Goal: Task Accomplishment & Management: Complete application form

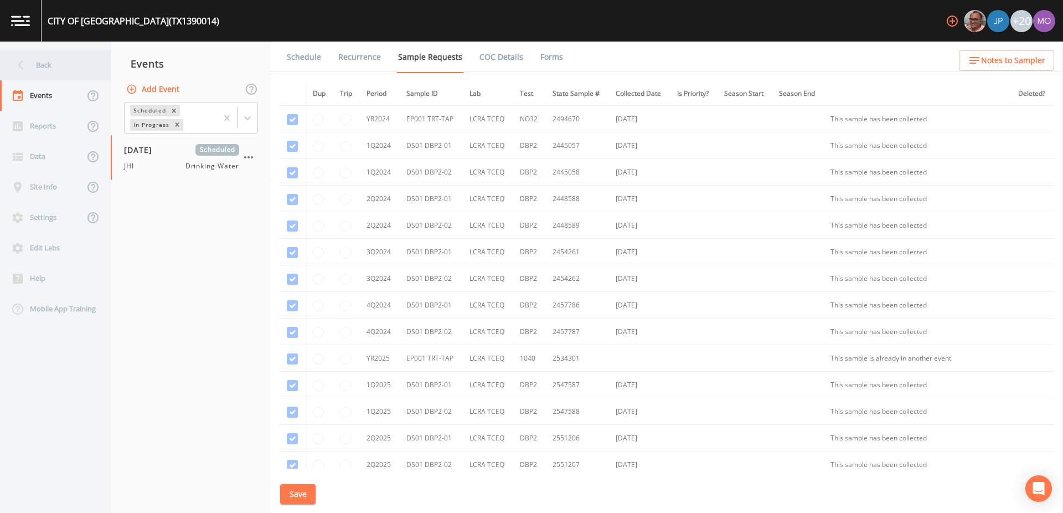
scroll to position [204, 0]
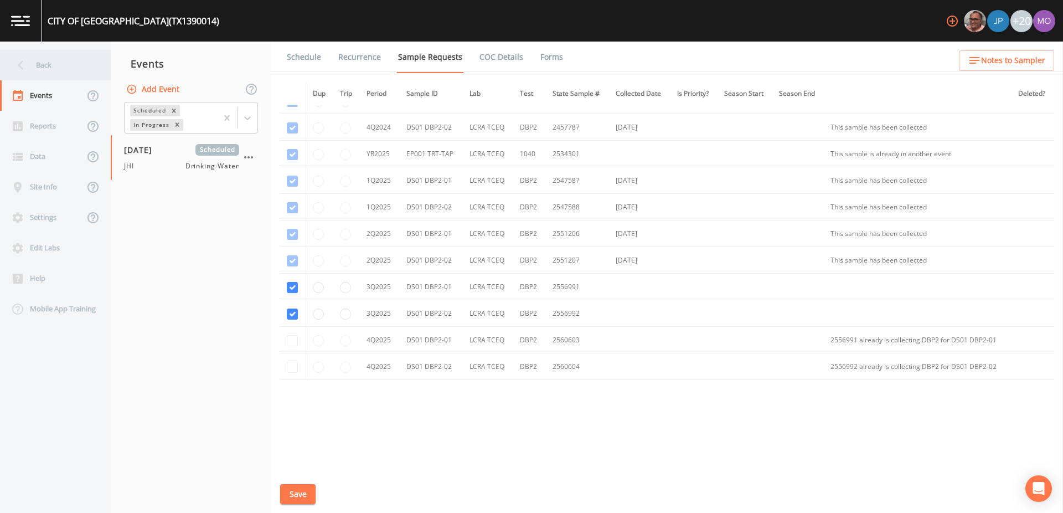
click at [37, 66] on div "Back" at bounding box center [50, 65] width 100 height 30
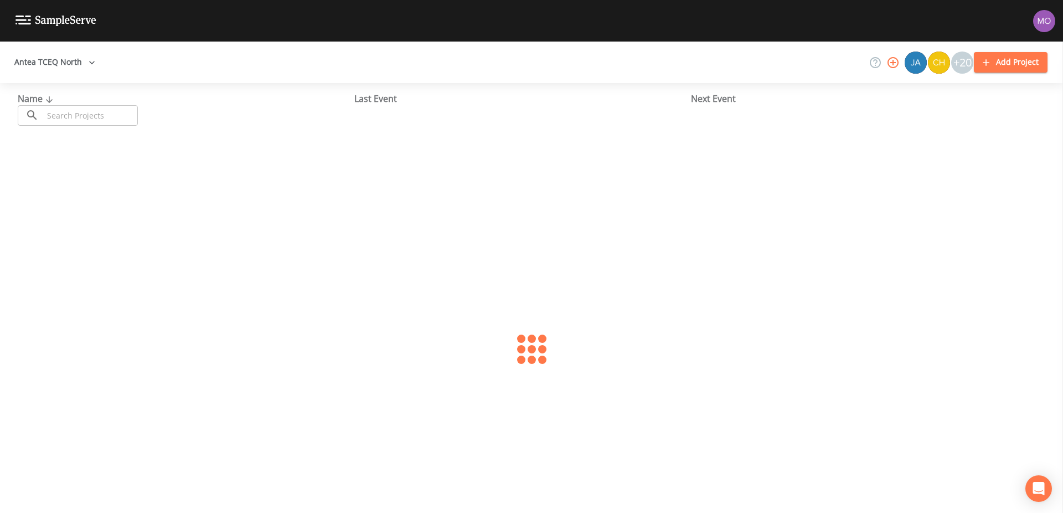
click at [55, 121] on input "text" at bounding box center [90, 115] width 95 height 20
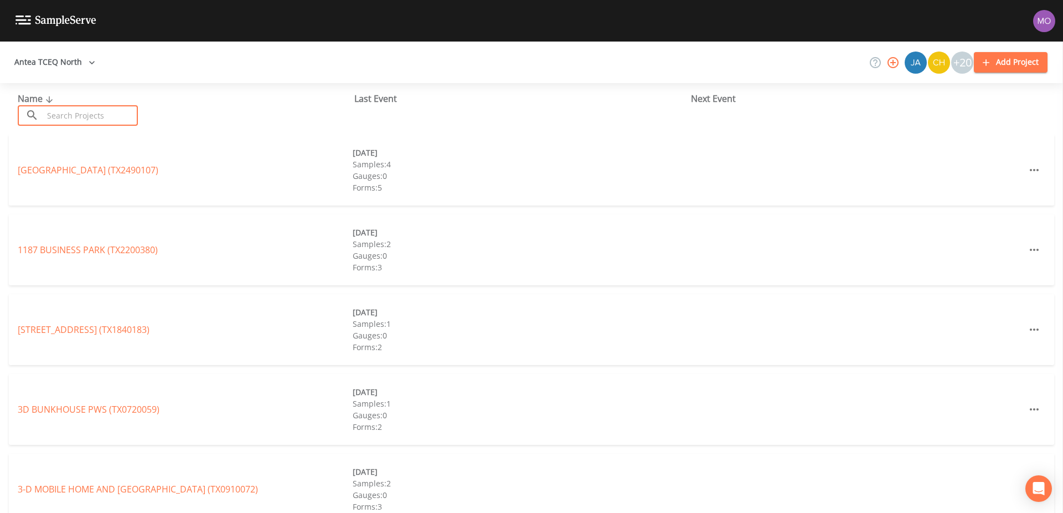
paste input "TX1260094"
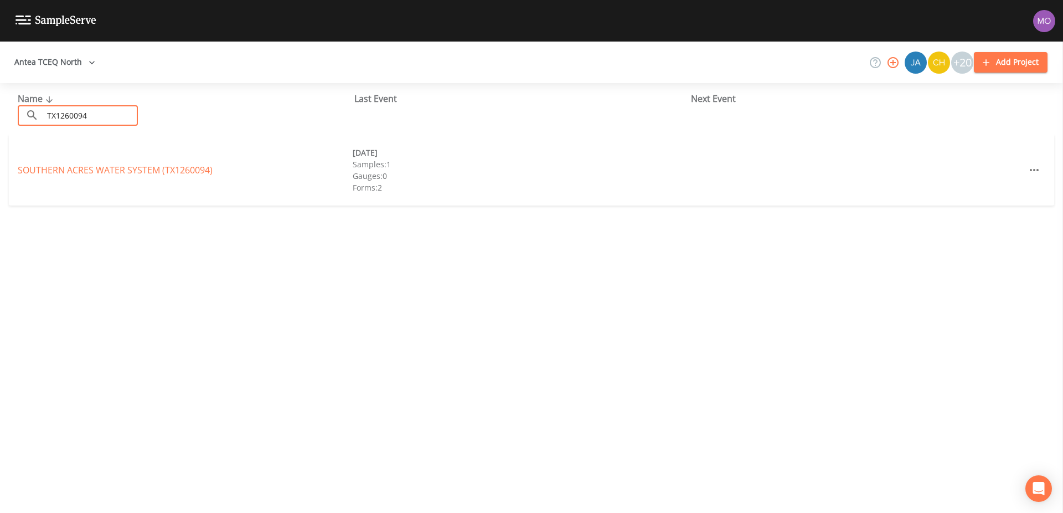
type input "TX1260094"
click at [71, 174] on link "SOUTHERN ACRES WATER SYSTEM (TX1260094)" at bounding box center [115, 170] width 195 height 12
click at [70, 171] on div "Antea TCEQ North +20 Add Project Name ​ TX1260094 ​ Last Event Next Event SOUTH…" at bounding box center [531, 277] width 1063 height 471
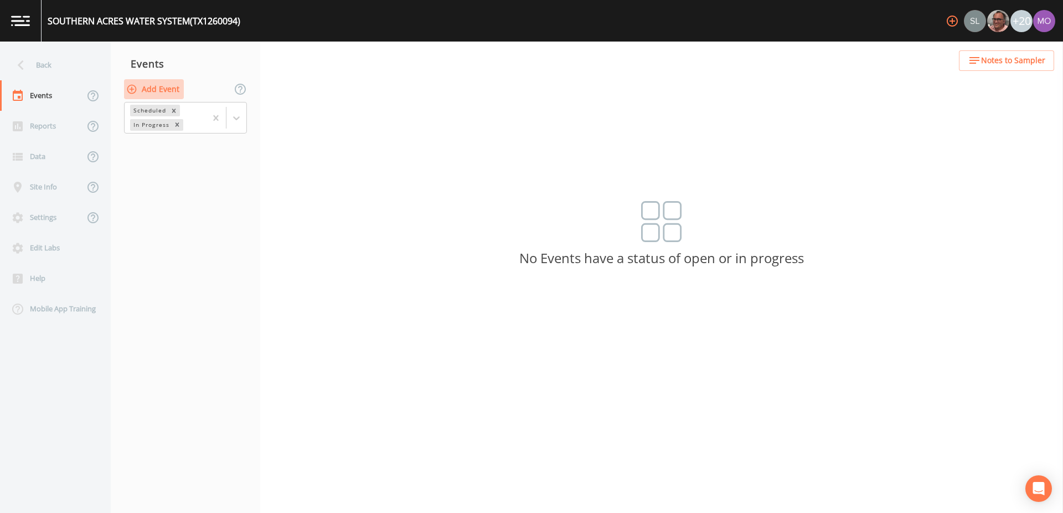
click at [162, 86] on button "Add Event" at bounding box center [154, 89] width 60 height 20
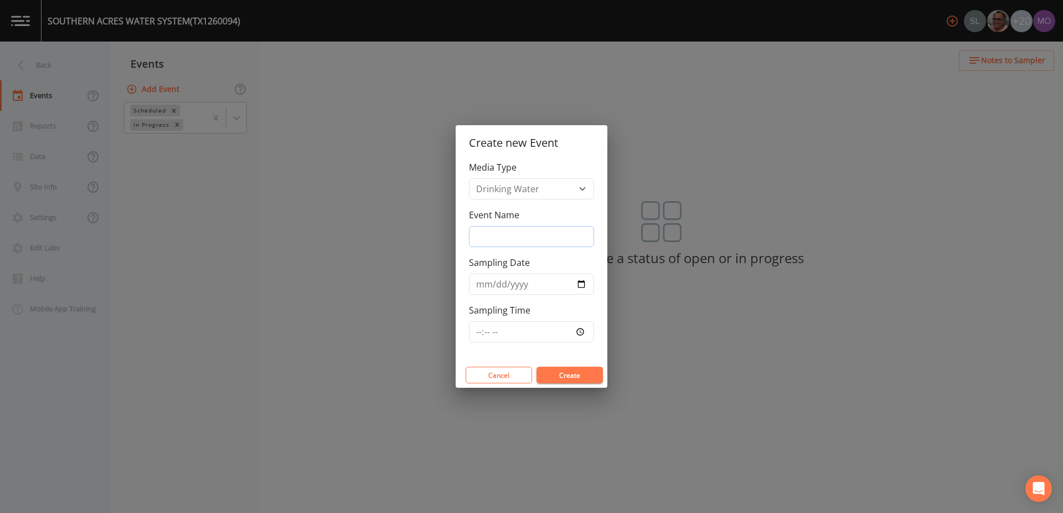
click at [497, 233] on input "Event Name" at bounding box center [531, 236] width 125 height 21
type input "JWH"
click at [581, 287] on input "Sampling Date" at bounding box center [531, 283] width 125 height 21
type input "[DATE]"
click at [554, 375] on button "Create" at bounding box center [569, 374] width 66 height 17
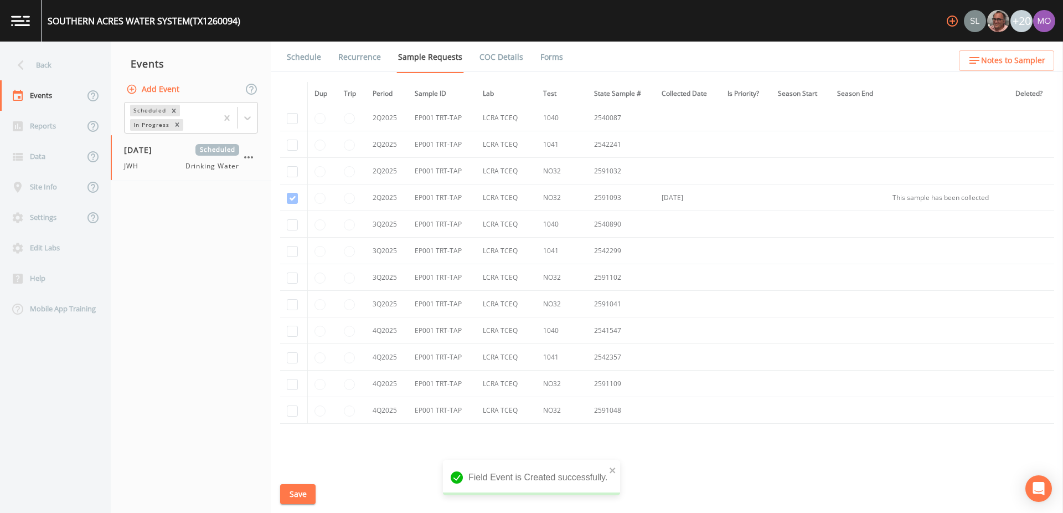
scroll to position [683, 0]
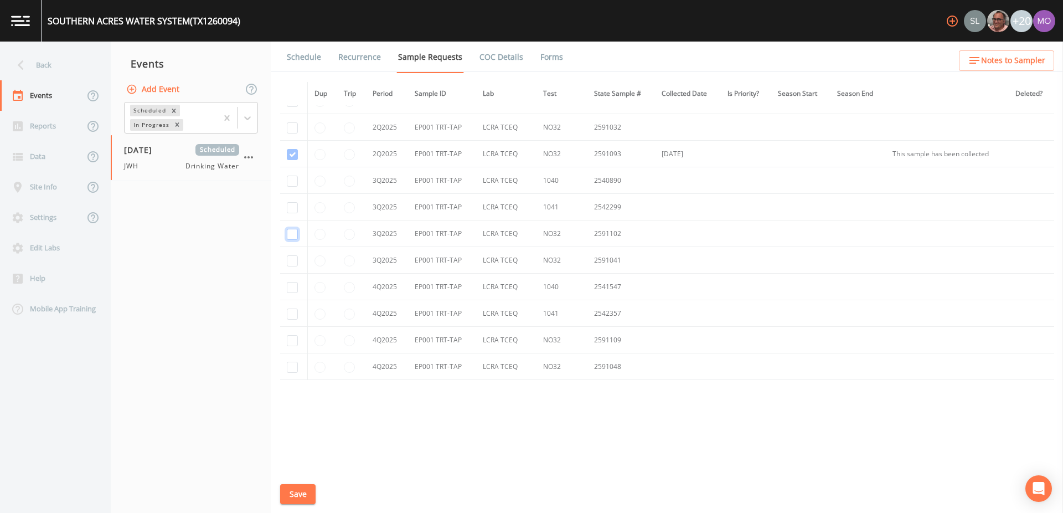
checkbox input "true"
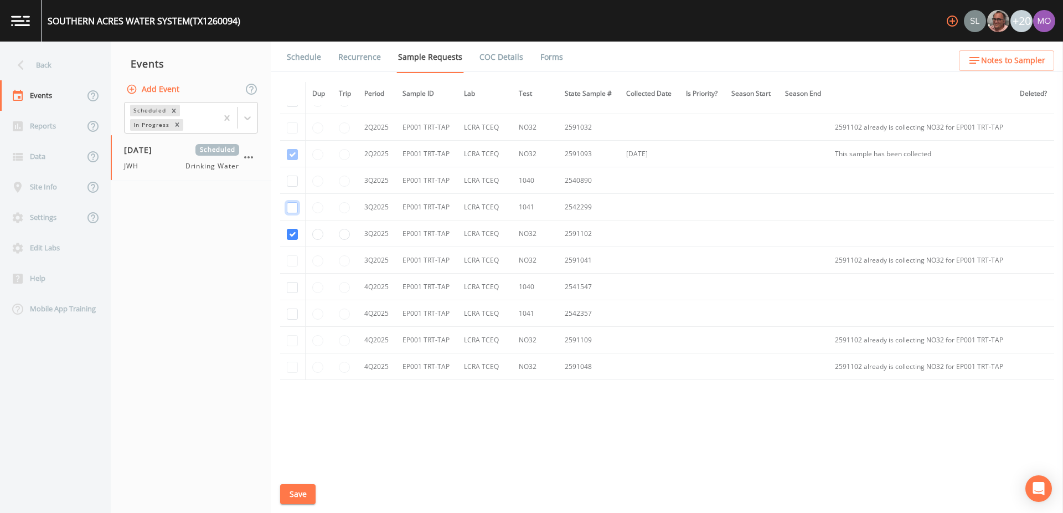
checkbox input "true"
click at [303, 493] on button "Save" at bounding box center [297, 494] width 35 height 20
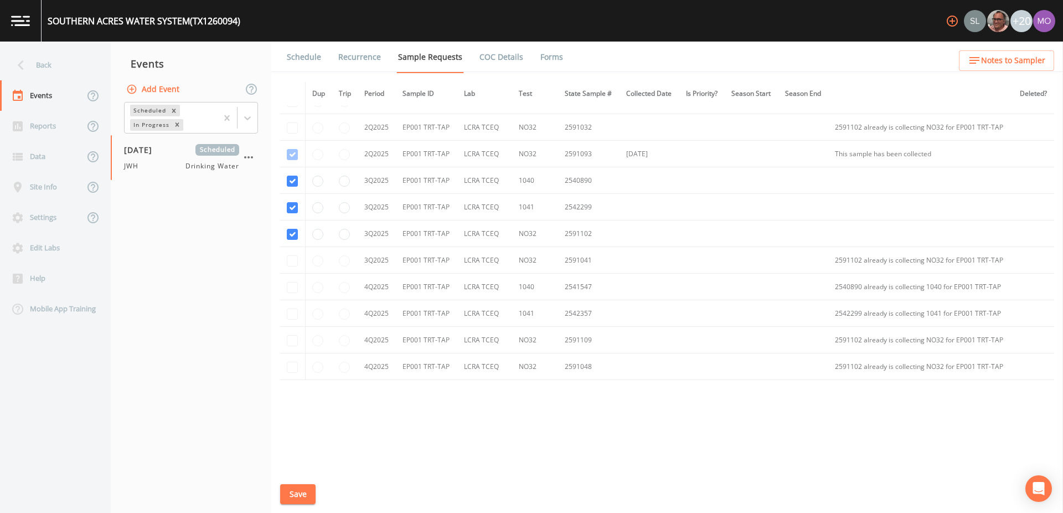
click at [304, 59] on link "Schedule" at bounding box center [304, 57] width 38 height 31
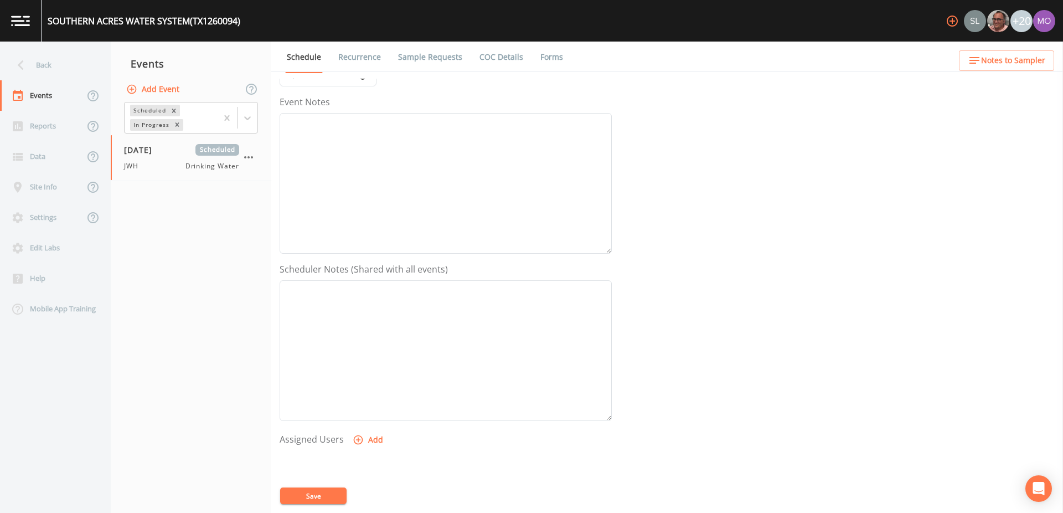
scroll to position [268, 0]
click at [362, 297] on button "Add" at bounding box center [368, 297] width 37 height 20
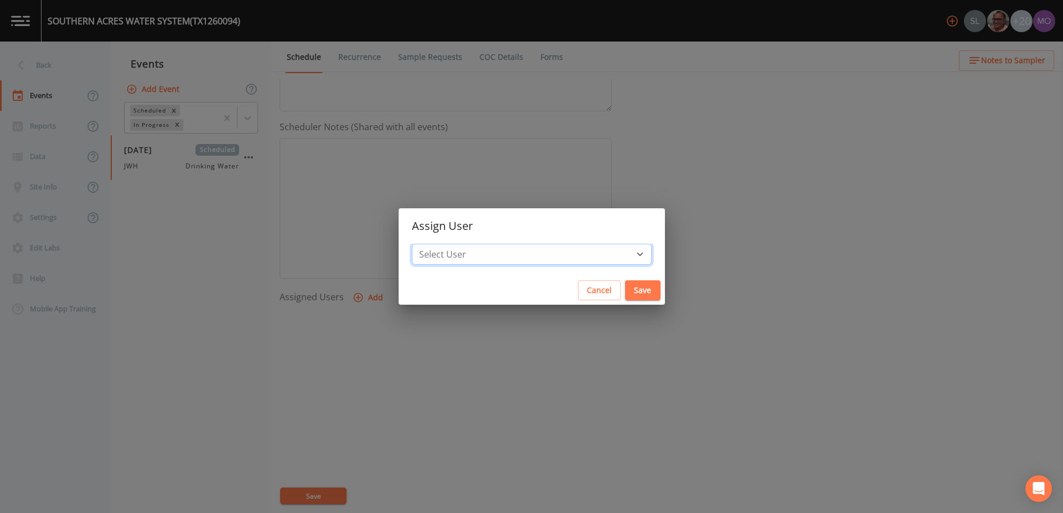
click at [463, 252] on select "Select User [PERSON_NAME] [PERSON_NAME] [PERSON_NAME] [PERSON_NAME] [PERSON_NAM…" at bounding box center [532, 254] width 240 height 21
select select "5228c763-cea1-42f9-884e-47d3eb1fbd8b"
click at [625, 292] on button "Save" at bounding box center [642, 290] width 35 height 20
select select
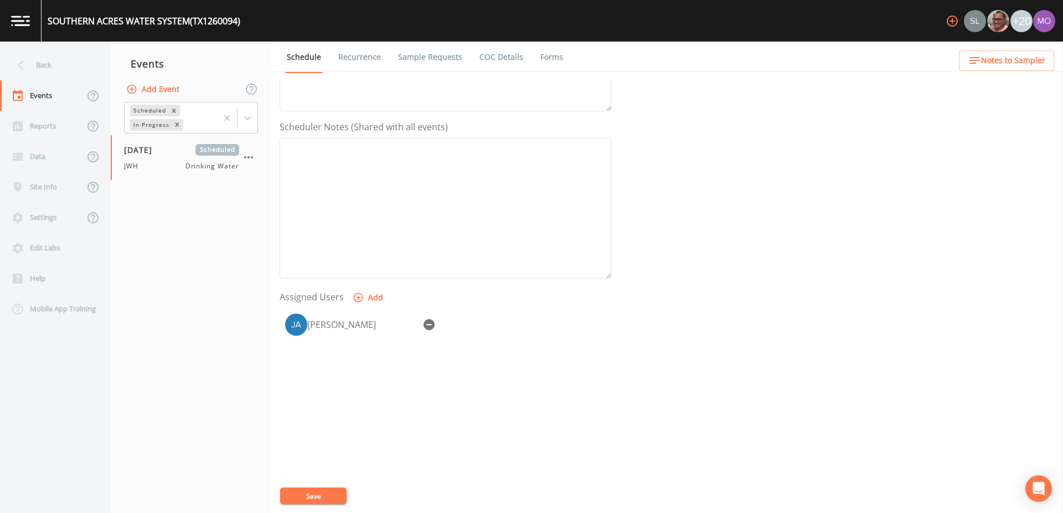
click at [302, 494] on button "Save" at bounding box center [313, 495] width 66 height 17
click at [420, 56] on link "Sample Requests" at bounding box center [430, 57] width 68 height 31
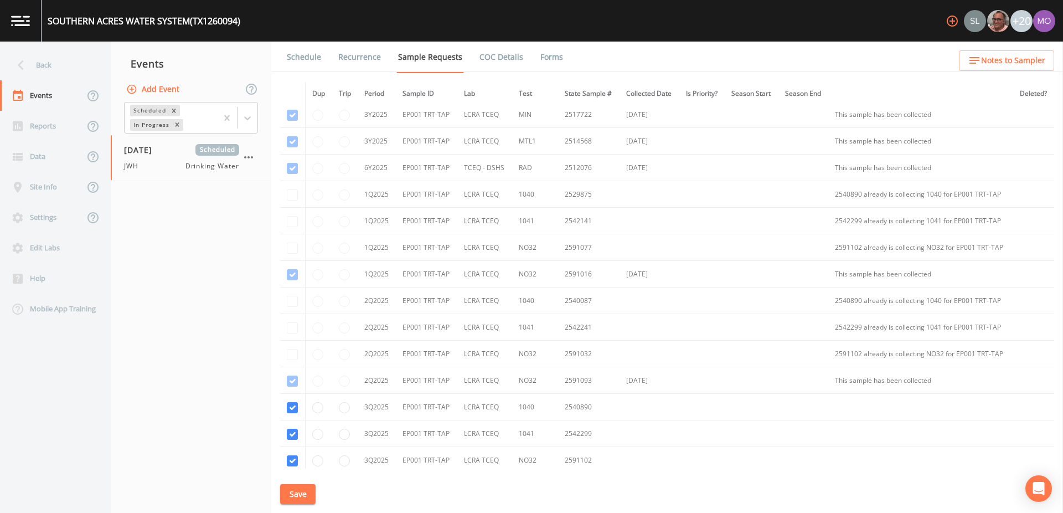
scroll to position [683, 0]
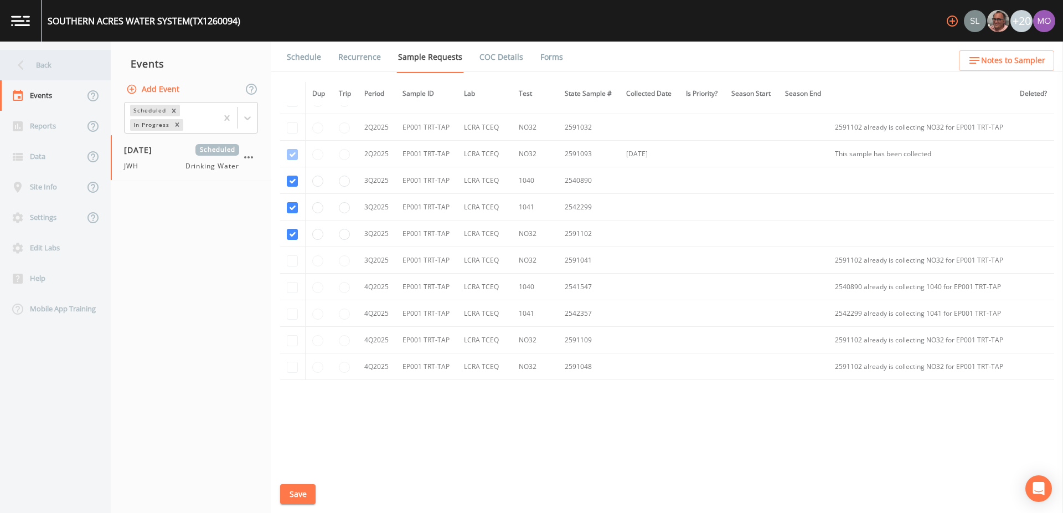
click at [65, 68] on div "Back" at bounding box center [50, 65] width 100 height 30
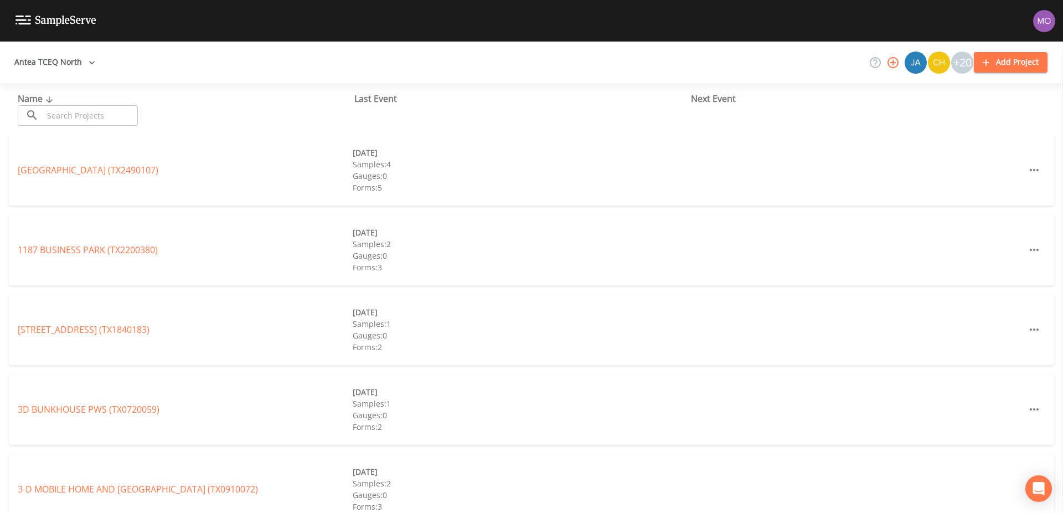
click at [82, 113] on input "text" at bounding box center [90, 115] width 95 height 20
paste input "TX0610008"
type input "TX0610008"
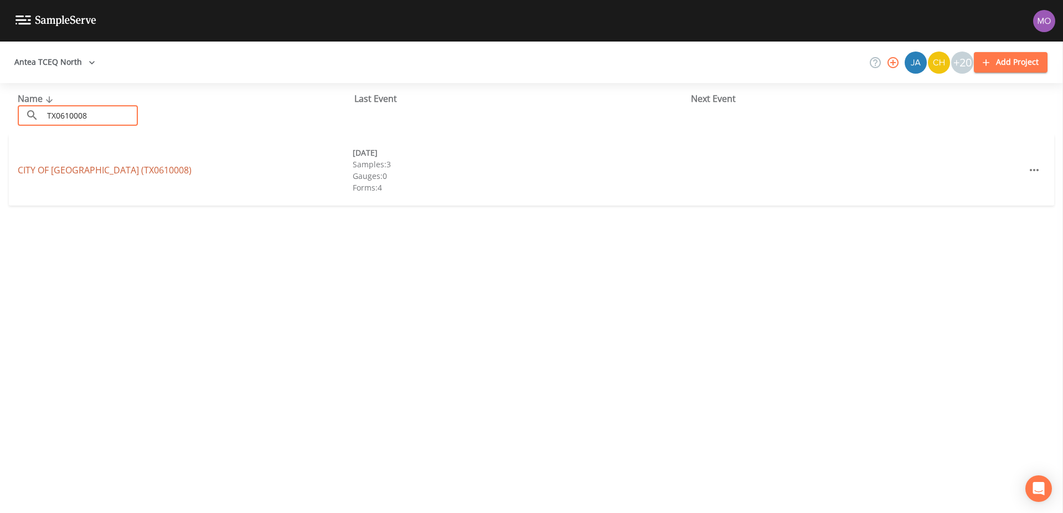
click at [74, 167] on link "CITY OF [GEOGRAPHIC_DATA] (TX0610008)" at bounding box center [105, 170] width 174 height 12
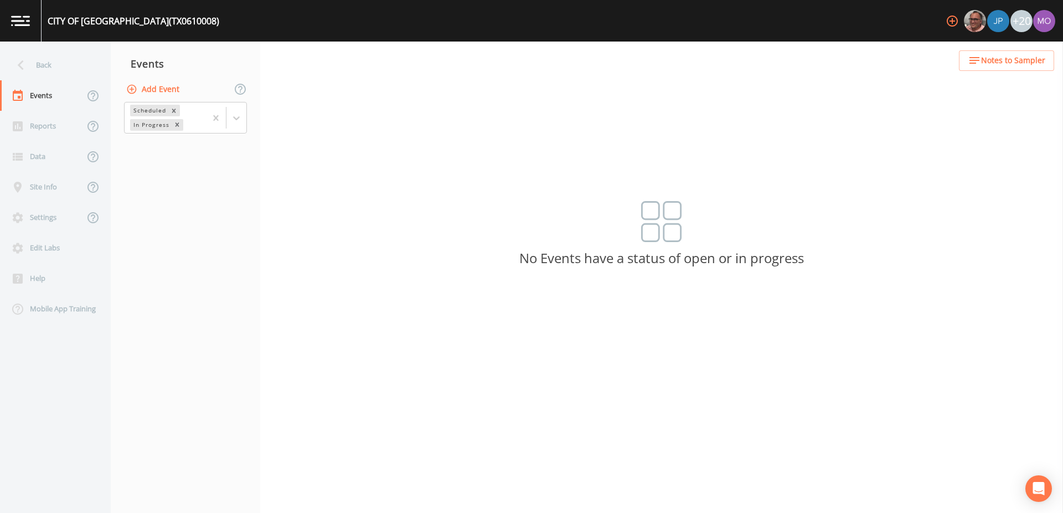
click at [156, 89] on button "Add Event" at bounding box center [154, 89] width 60 height 20
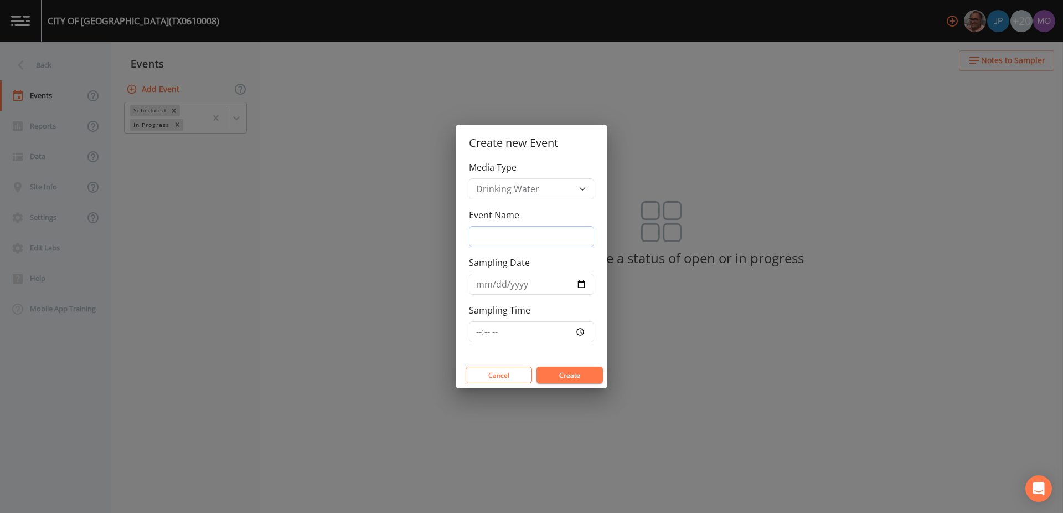
click at [493, 231] on input "Event Name" at bounding box center [531, 236] width 125 height 21
type input "LMA"
click at [581, 285] on input "Sampling Date" at bounding box center [531, 283] width 125 height 21
type input "[DATE]"
drag, startPoint x: 581, startPoint y: 296, endPoint x: 565, endPoint y: 373, distance: 77.9
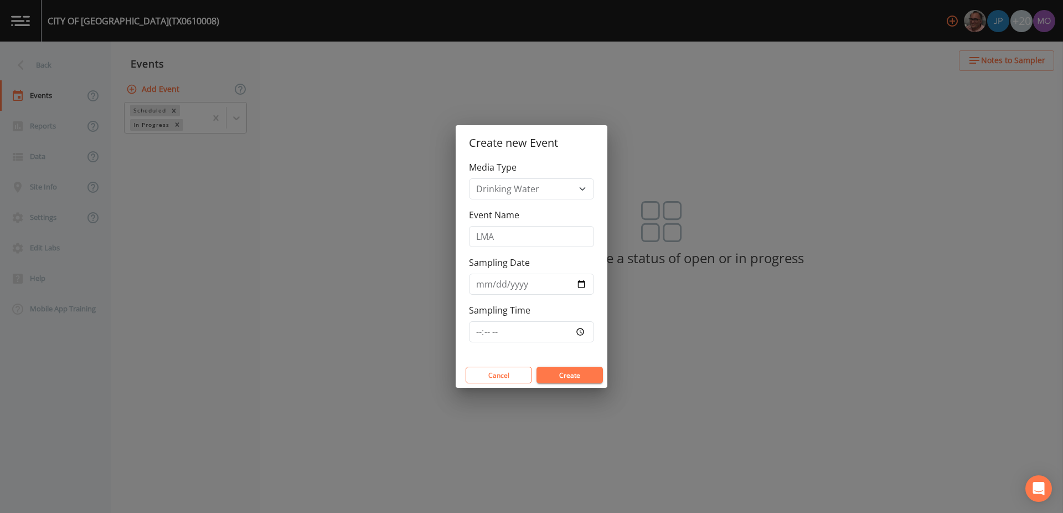
click at [565, 373] on button "Create" at bounding box center [569, 374] width 66 height 17
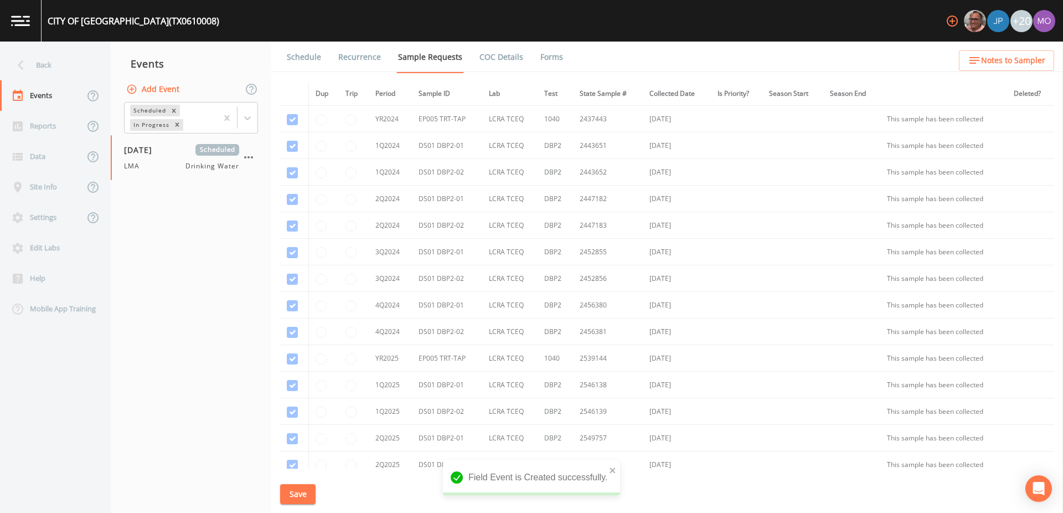
scroll to position [204, 0]
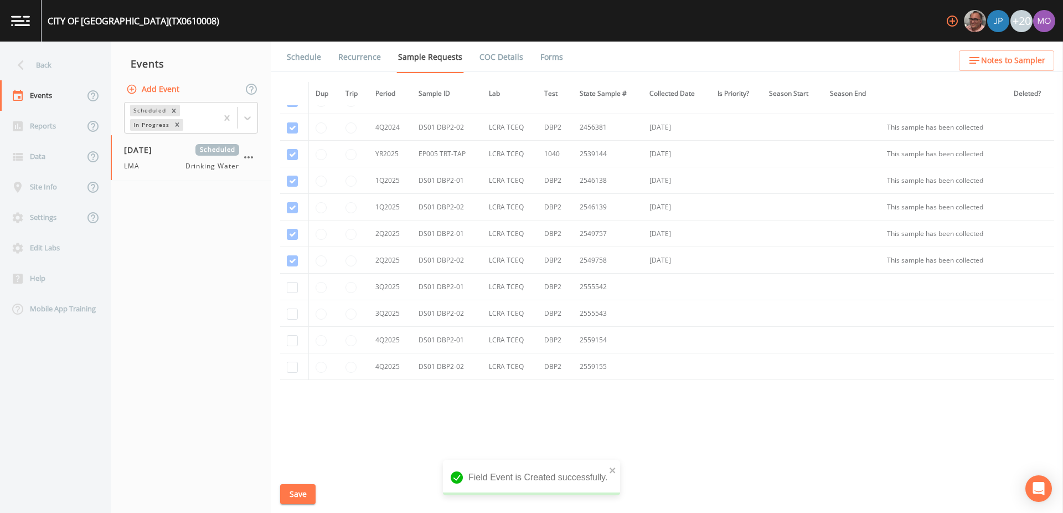
click at [285, 291] on td at bounding box center [294, 286] width 28 height 27
checkbox input "true"
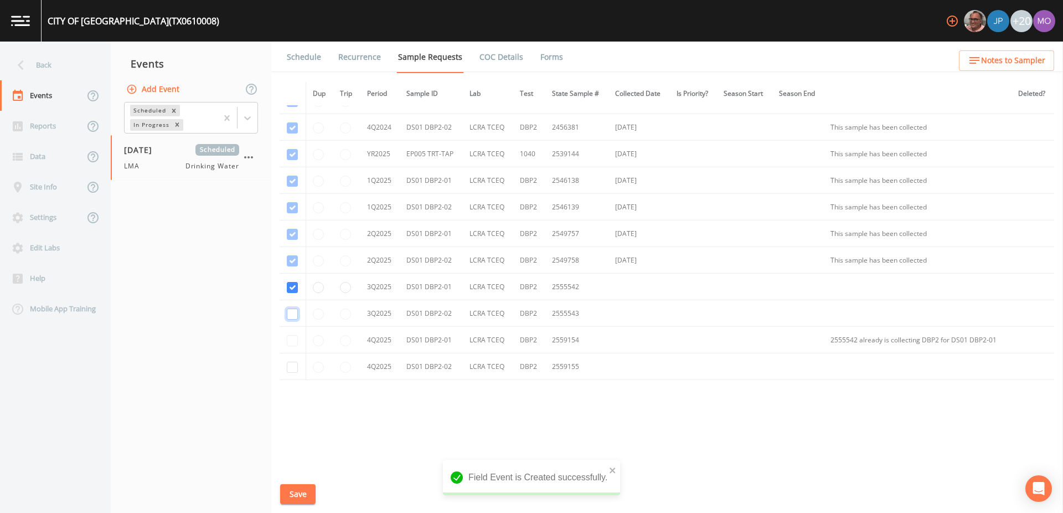
checkbox input "true"
click at [302, 492] on button "Save" at bounding box center [297, 494] width 35 height 20
click at [302, 56] on link "Schedule" at bounding box center [304, 57] width 38 height 31
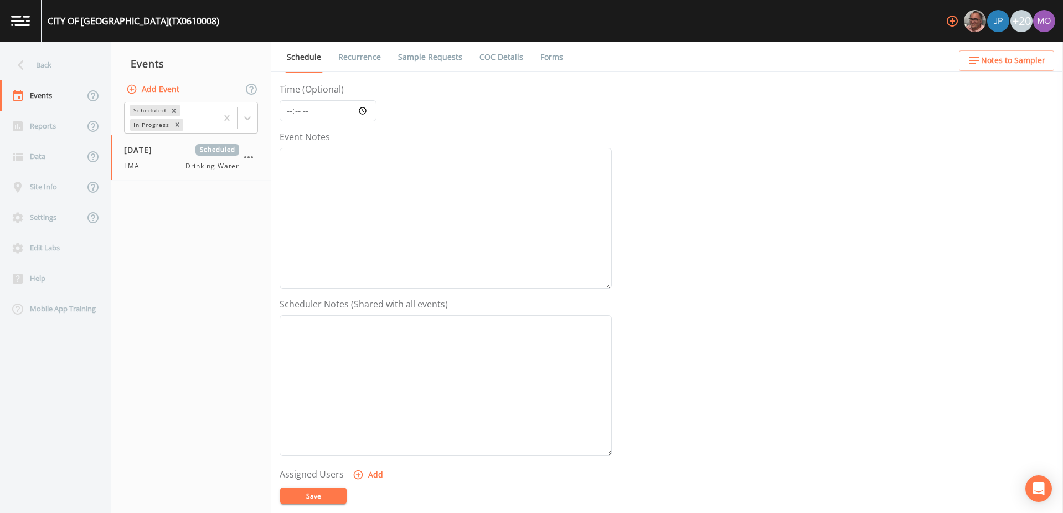
scroll to position [268, 0]
click at [366, 297] on button "Add" at bounding box center [368, 297] width 37 height 20
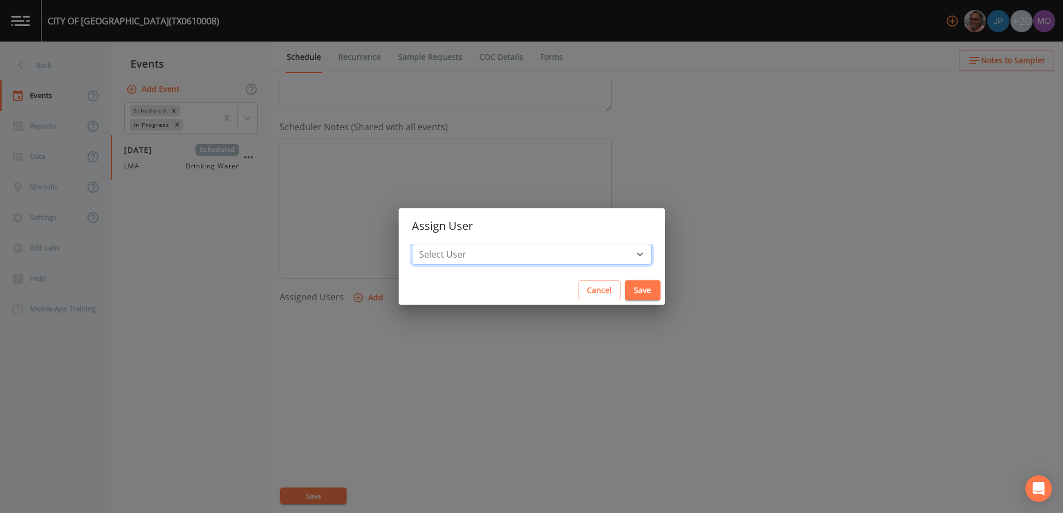
click at [476, 253] on select "Select User [PERSON_NAME] [PERSON_NAME] [PERSON_NAME] [PERSON_NAME] [PERSON_NAM…" at bounding box center [532, 254] width 240 height 21
select select "929757a4-3a67-412e-8a17-ec670da8541b"
click at [625, 288] on button "Save" at bounding box center [642, 290] width 35 height 20
select select
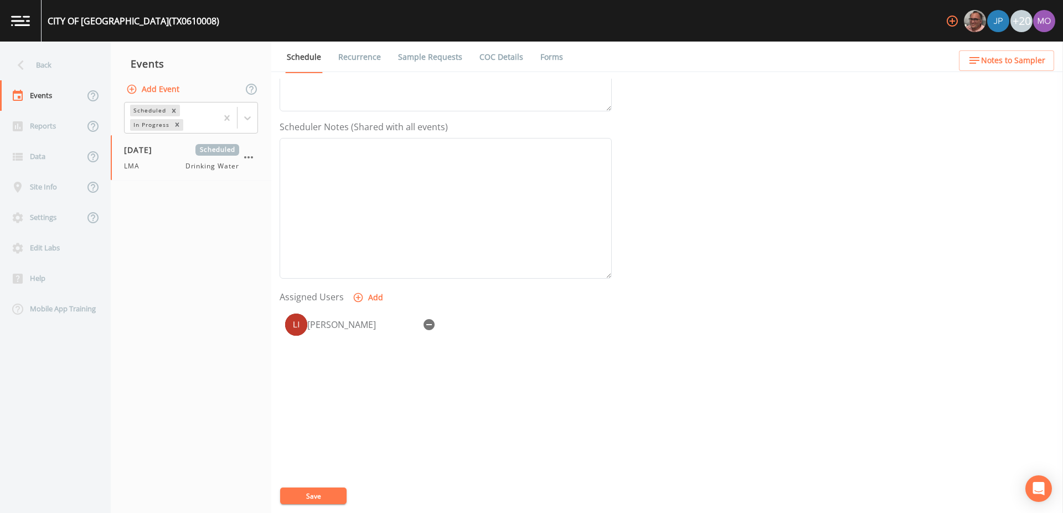
click at [298, 496] on button "Save" at bounding box center [313, 495] width 66 height 17
drag, startPoint x: 120, startPoint y: 127, endPoint x: 47, endPoint y: 64, distance: 96.1
click at [47, 64] on div "Back" at bounding box center [50, 65] width 100 height 30
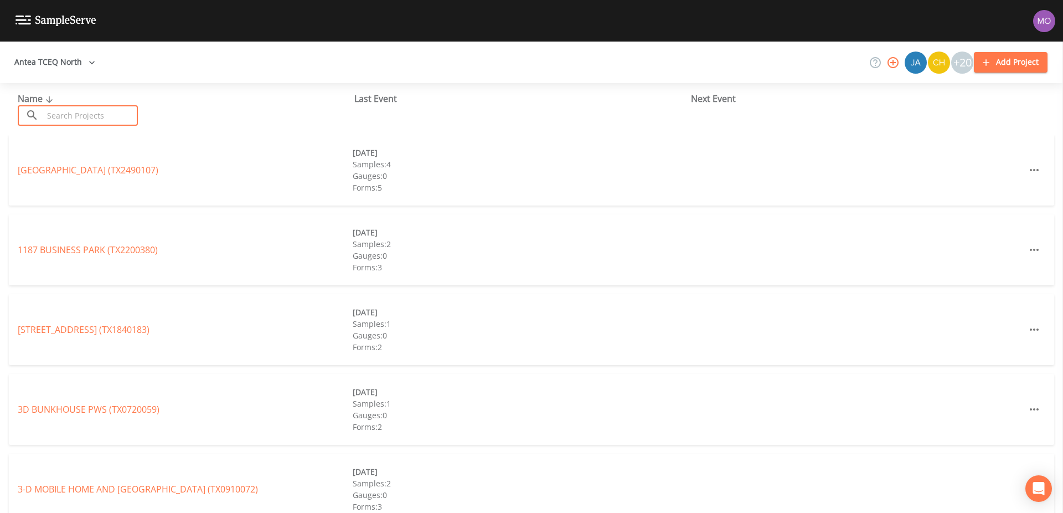
click at [67, 112] on input "text" at bounding box center [90, 115] width 95 height 20
paste input "TX2200014"
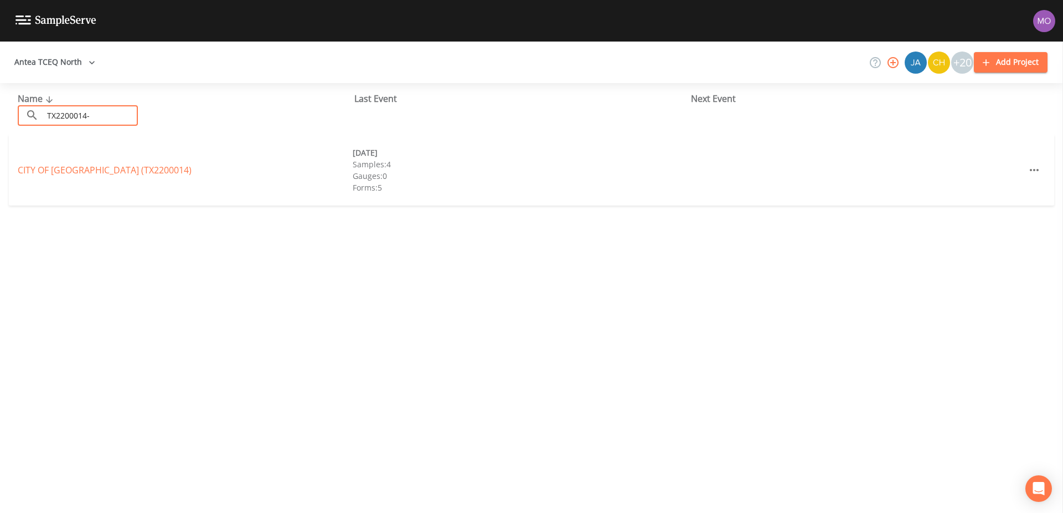
click at [77, 172] on div "Name ​ TX2200014- ​ Last Event Next Event CITY OF [GEOGRAPHIC_DATA] (TX2200014)…" at bounding box center [531, 298] width 1063 height 430
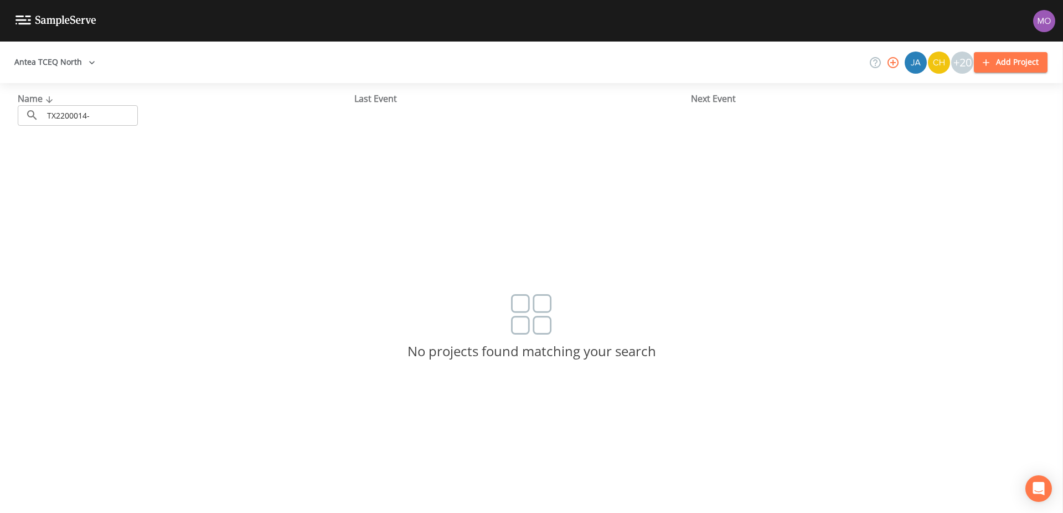
click at [101, 120] on input "TX2200014-" at bounding box center [90, 115] width 95 height 20
type input "TX2200014"
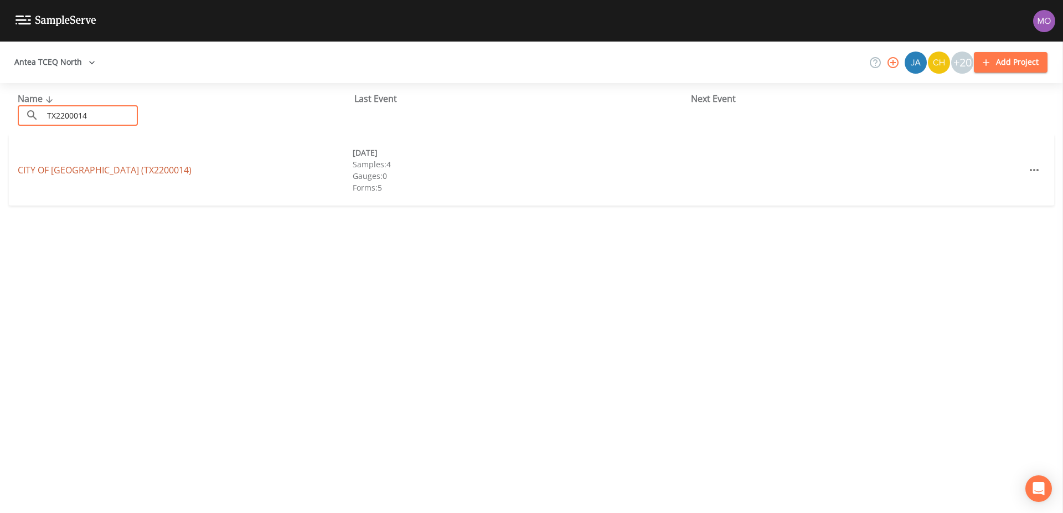
click at [80, 170] on link "CITY OF [GEOGRAPHIC_DATA] (TX2200014)" at bounding box center [105, 170] width 174 height 12
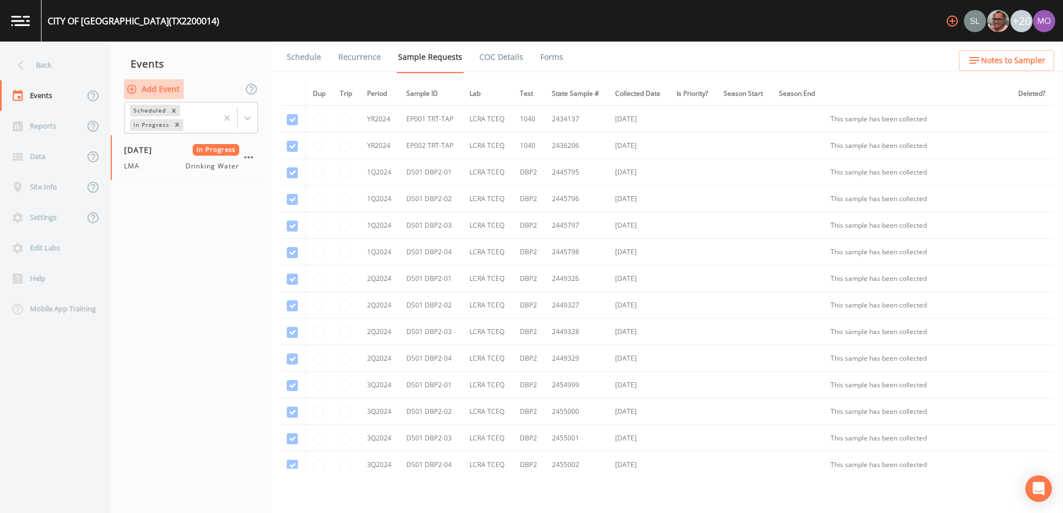
click at [161, 90] on button "Add Event" at bounding box center [154, 89] width 60 height 20
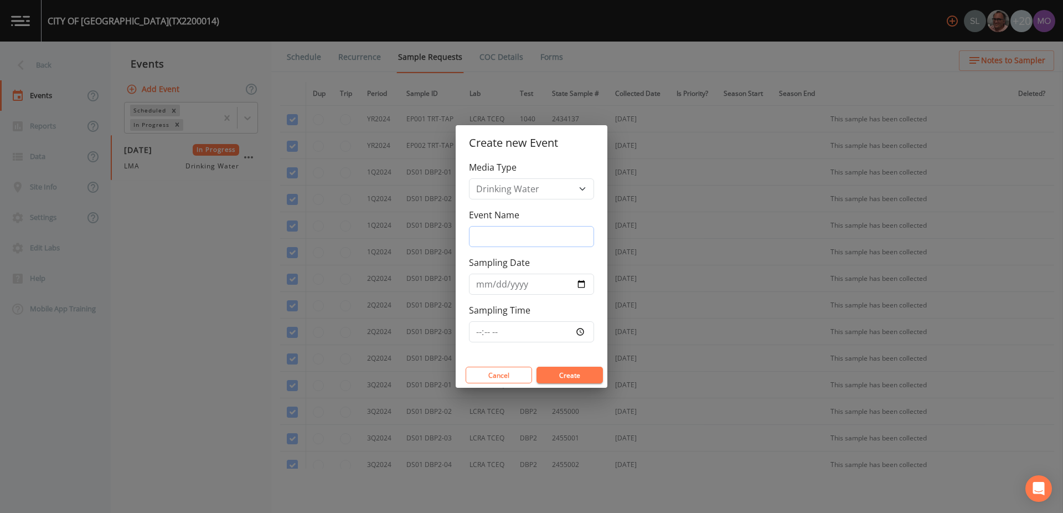
click at [535, 236] on input "Event Name" at bounding box center [531, 236] width 125 height 21
type input "LMA"
click at [580, 286] on input "Sampling Date" at bounding box center [531, 283] width 125 height 21
type input "[DATE]"
click at [586, 376] on button "Create" at bounding box center [569, 374] width 66 height 17
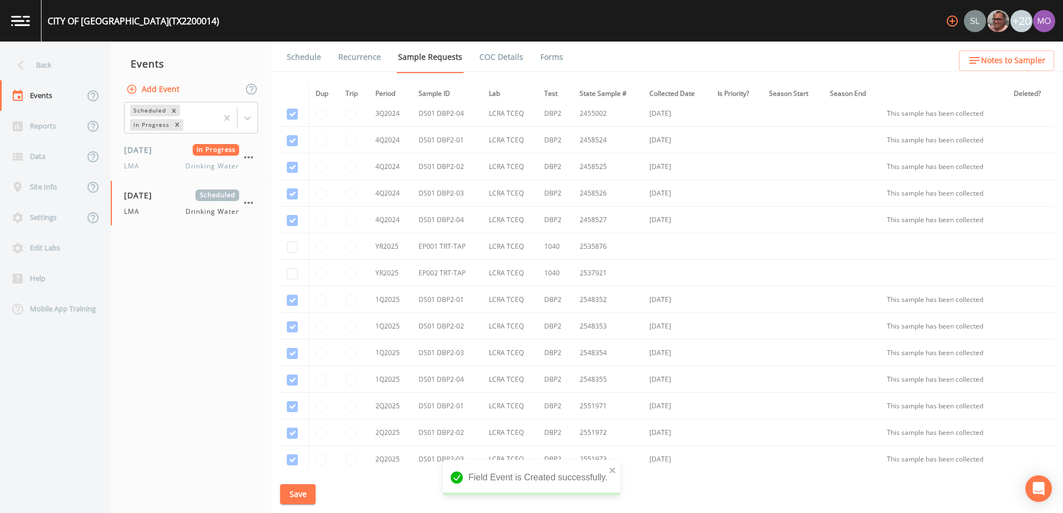
scroll to position [683, 0]
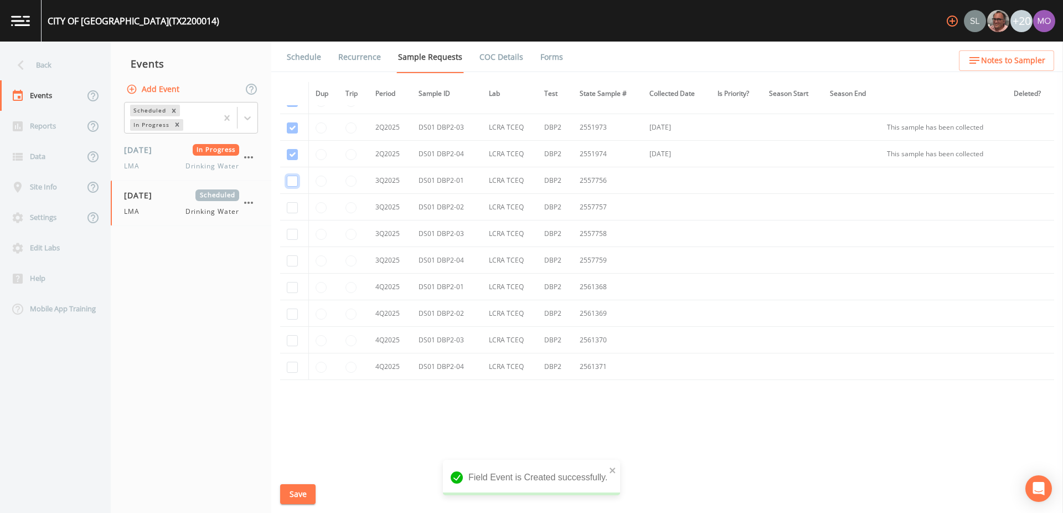
checkbox input "true"
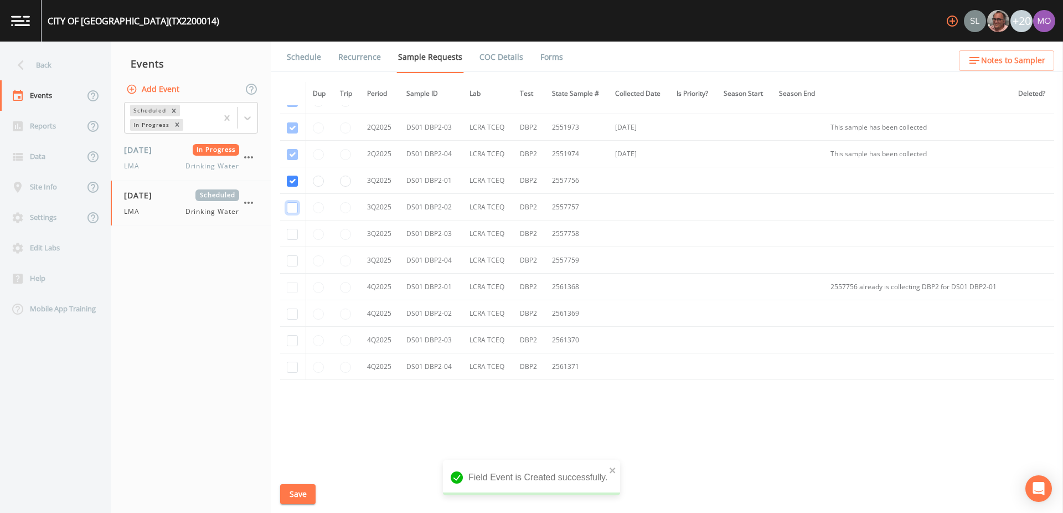
checkbox input "true"
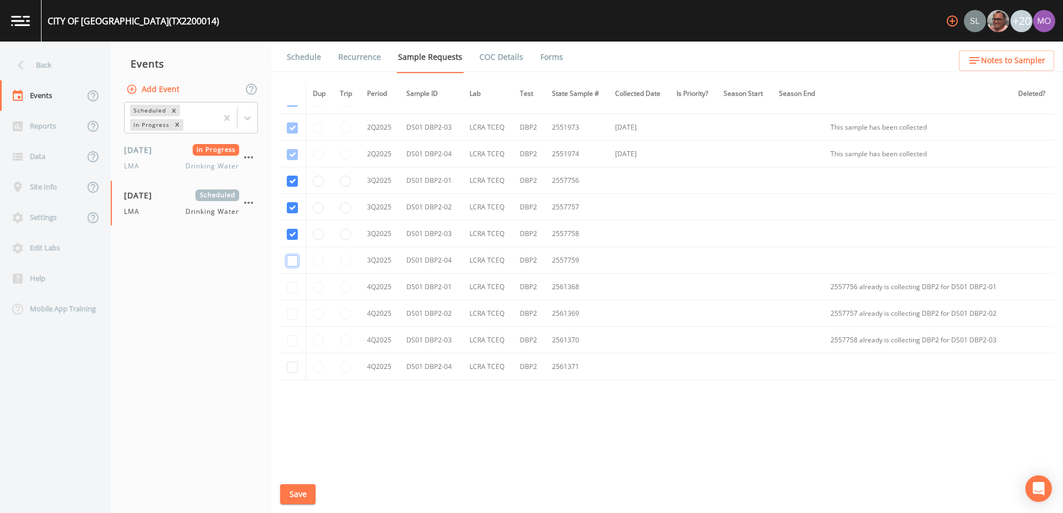
checkbox input "true"
click at [299, 496] on button "Save" at bounding box center [297, 494] width 35 height 20
click at [300, 60] on link "Schedule" at bounding box center [304, 57] width 38 height 31
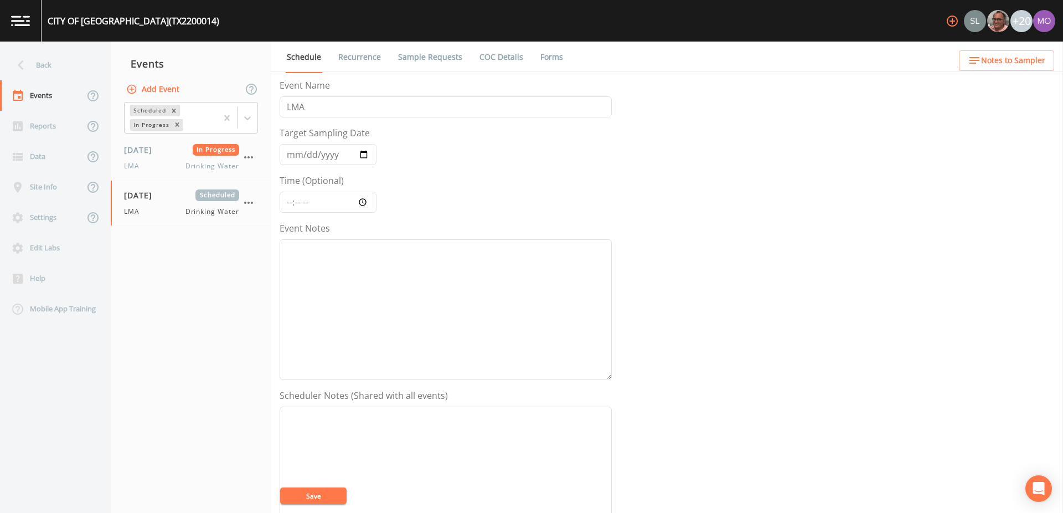
scroll to position [268, 0]
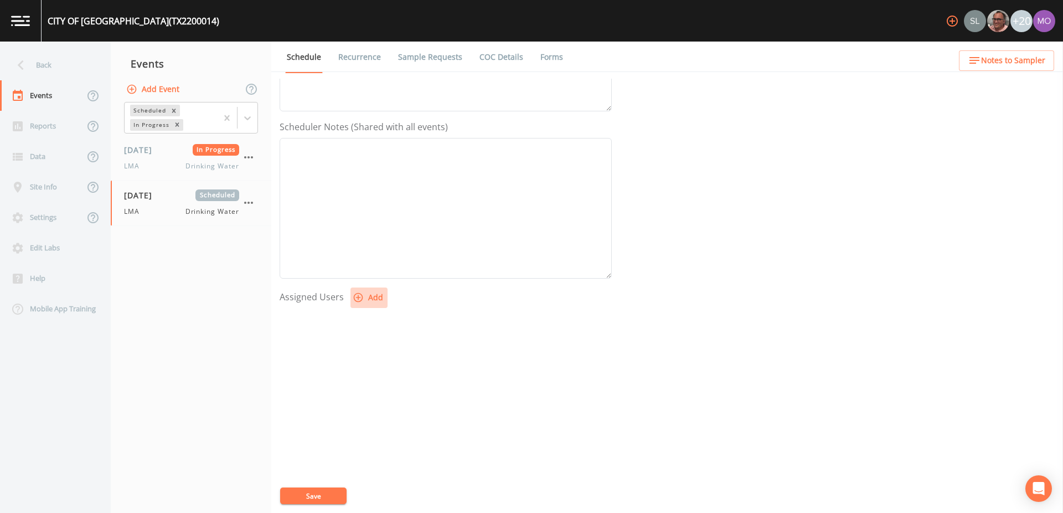
click at [371, 298] on button "Add" at bounding box center [368, 297] width 37 height 20
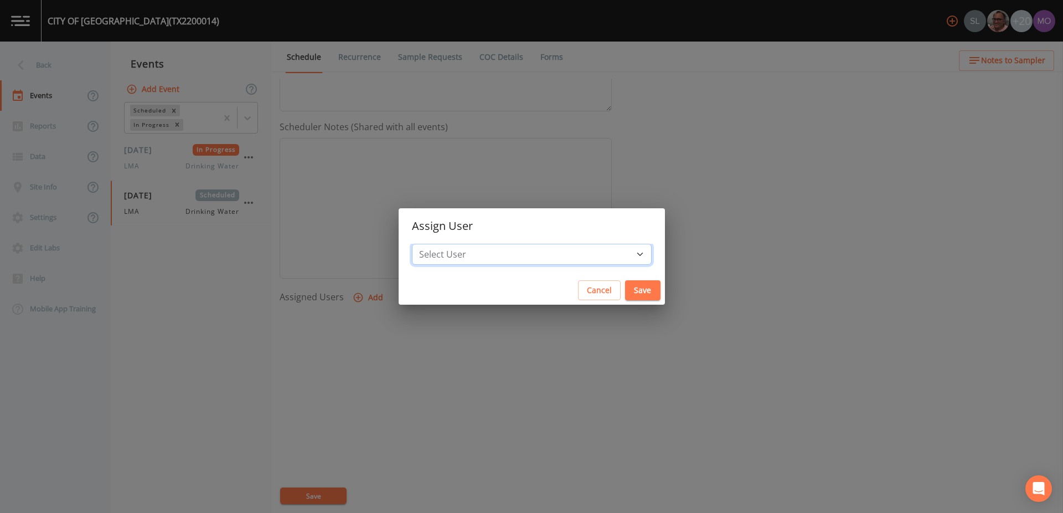
click at [490, 259] on select "Select User [PERSON_NAME] [PERSON_NAME] [PERSON_NAME] [PERSON_NAME] [PERSON_NAM…" at bounding box center [532, 254] width 240 height 21
select select "929757a4-3a67-412e-8a17-ec670da8541b"
click at [625, 286] on button "Save" at bounding box center [642, 290] width 35 height 20
select select
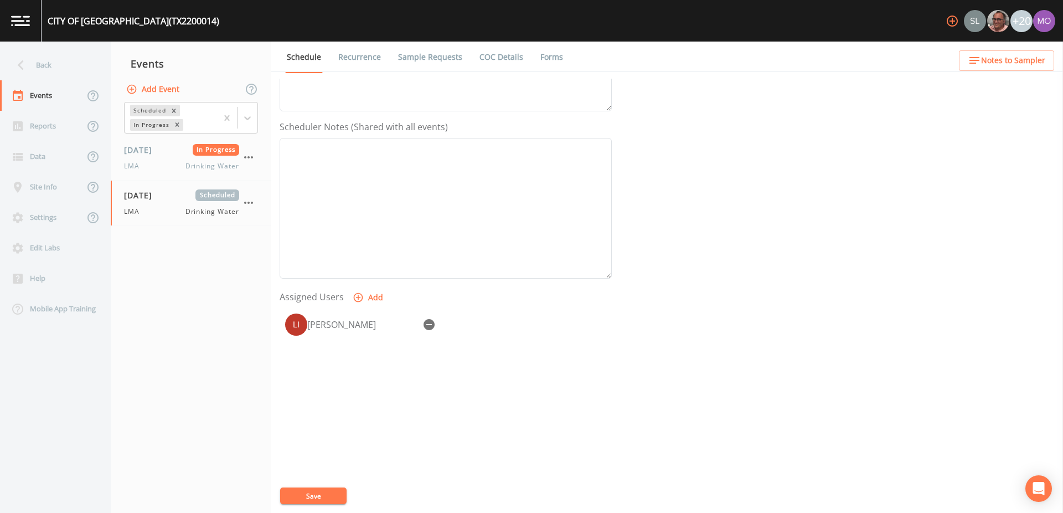
click at [326, 492] on button "Save" at bounding box center [313, 495] width 66 height 17
drag, startPoint x: 326, startPoint y: 492, endPoint x: 26, endPoint y: 74, distance: 514.5
click at [26, 74] on div "Back" at bounding box center [50, 65] width 100 height 30
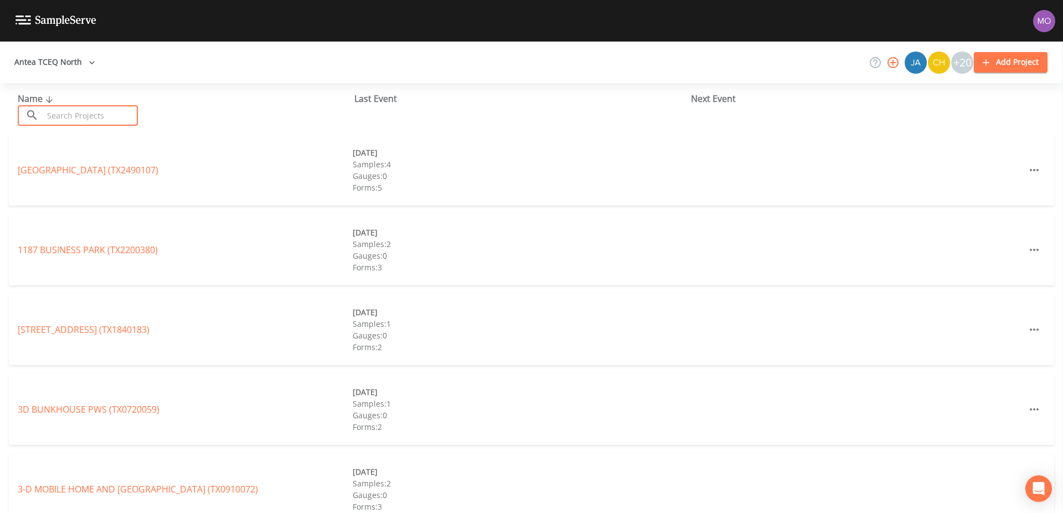
click at [55, 113] on input "text" at bounding box center [90, 115] width 95 height 20
paste input "TX2200069"
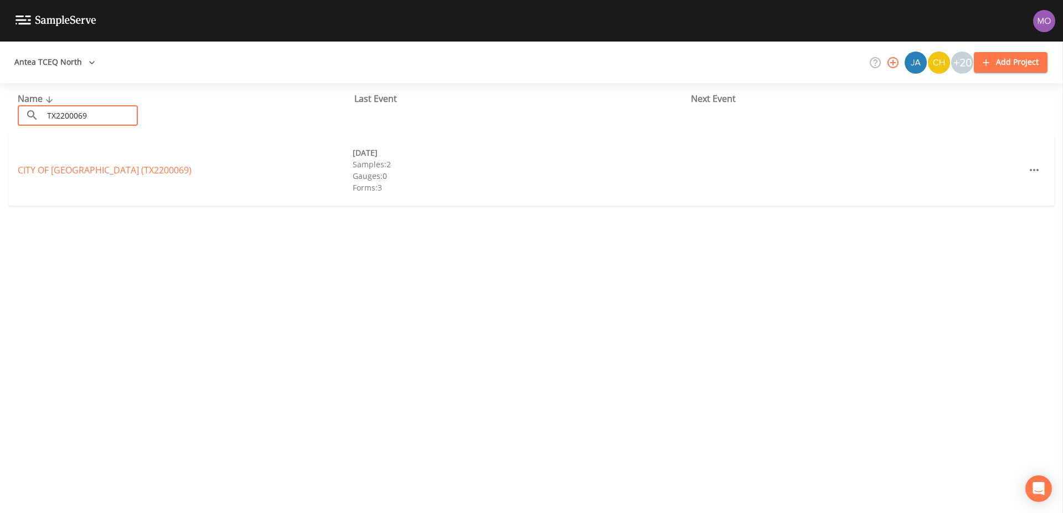
type input "TX2200069"
click at [132, 169] on link "[GEOGRAPHIC_DATA] (TX2200069)" at bounding box center [105, 170] width 174 height 12
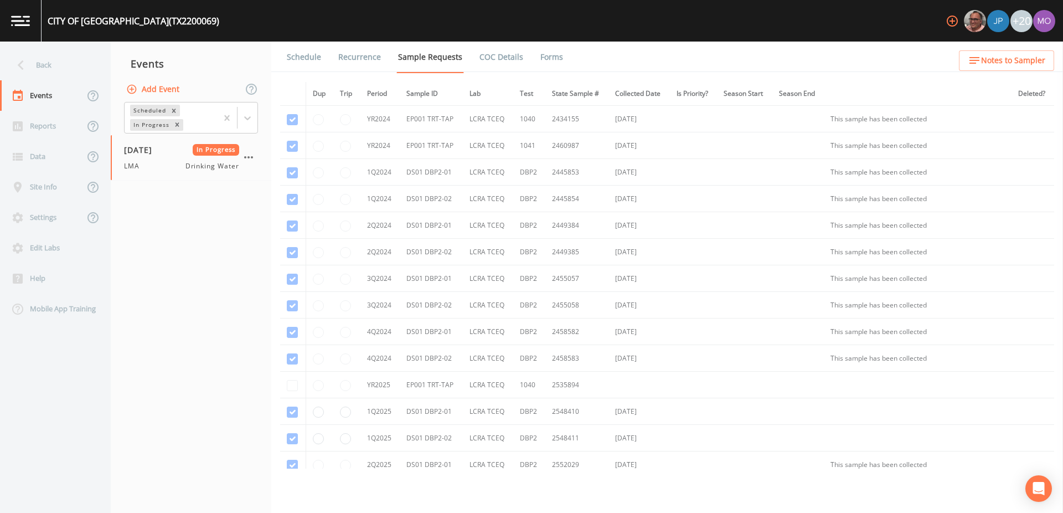
click at [168, 94] on button "Add Event" at bounding box center [154, 89] width 60 height 20
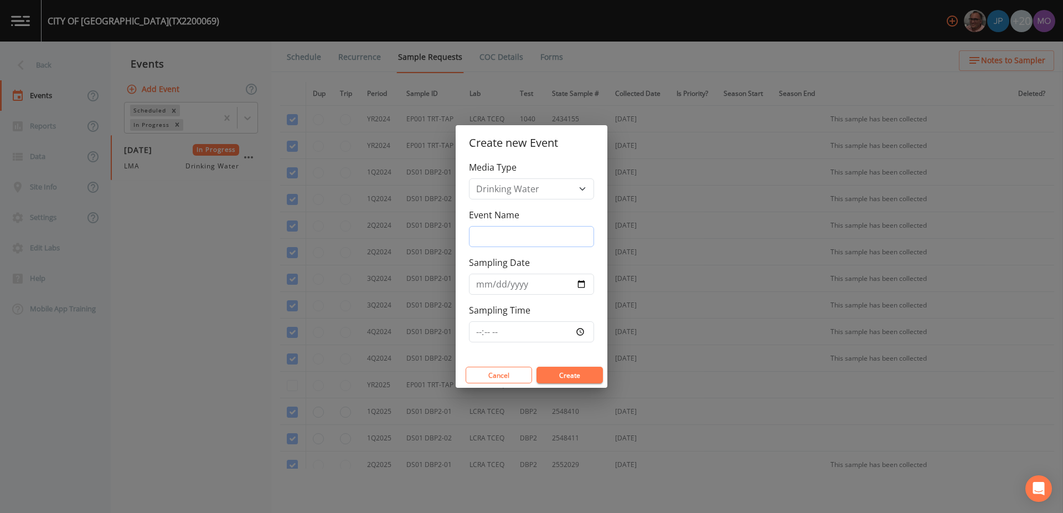
click at [494, 237] on input "Event Name" at bounding box center [531, 236] width 125 height 21
type input "LMA"
click at [578, 285] on input "Sampling Date" at bounding box center [531, 283] width 125 height 21
type input "[DATE]"
click at [571, 378] on button "Create" at bounding box center [569, 374] width 66 height 17
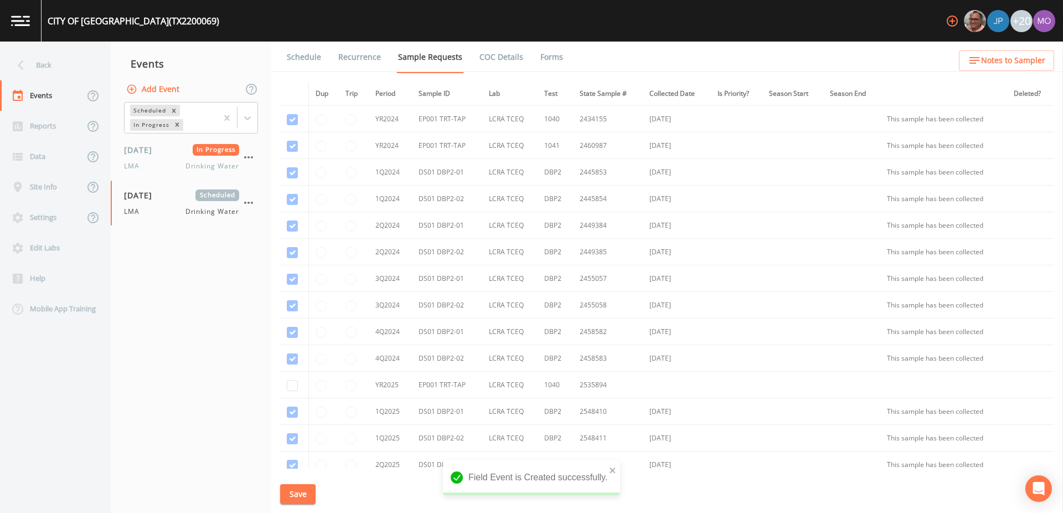
scroll to position [231, 0]
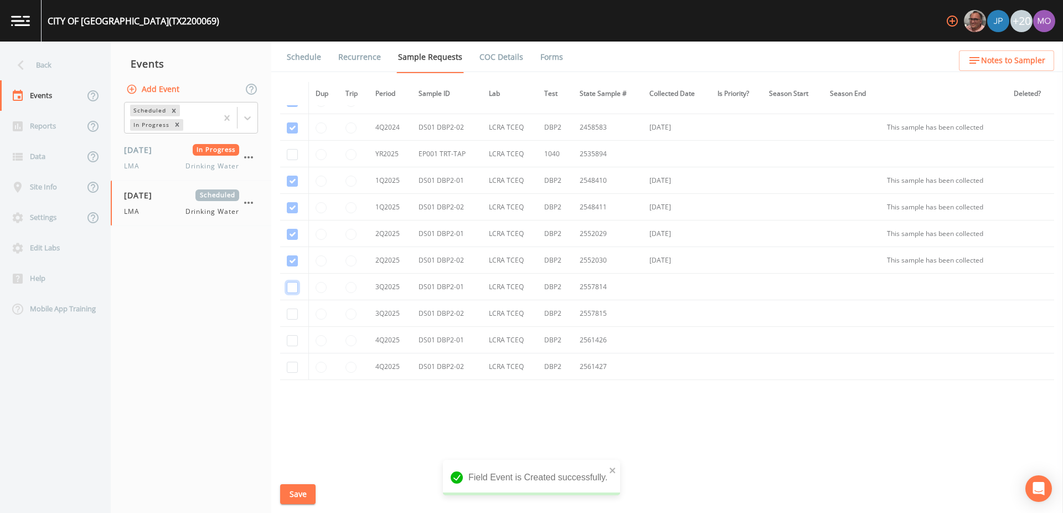
checkbox input "true"
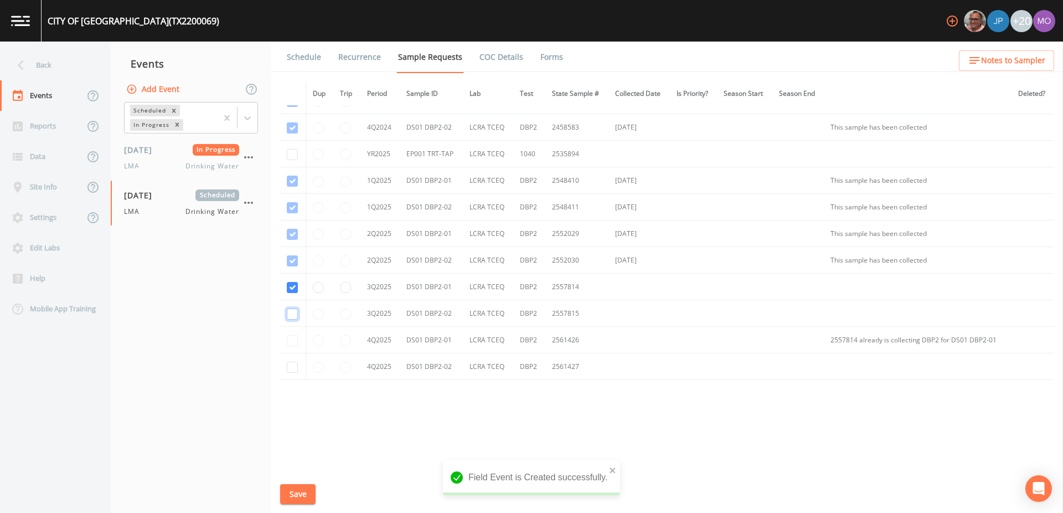
checkbox input "true"
click at [302, 488] on button "Save" at bounding box center [297, 494] width 35 height 20
click at [308, 58] on link "Schedule" at bounding box center [304, 57] width 38 height 31
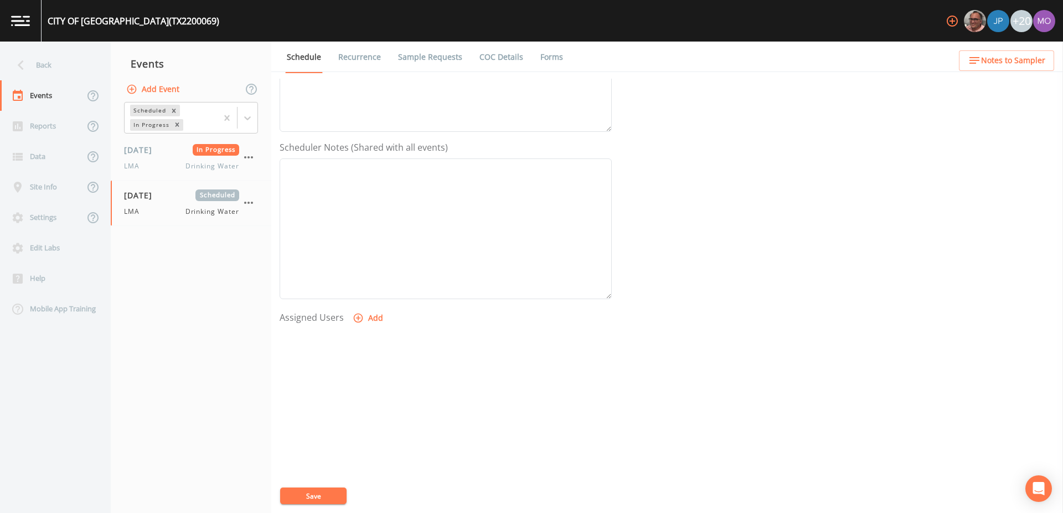
scroll to position [268, 0]
click at [370, 299] on button "Add" at bounding box center [368, 297] width 37 height 20
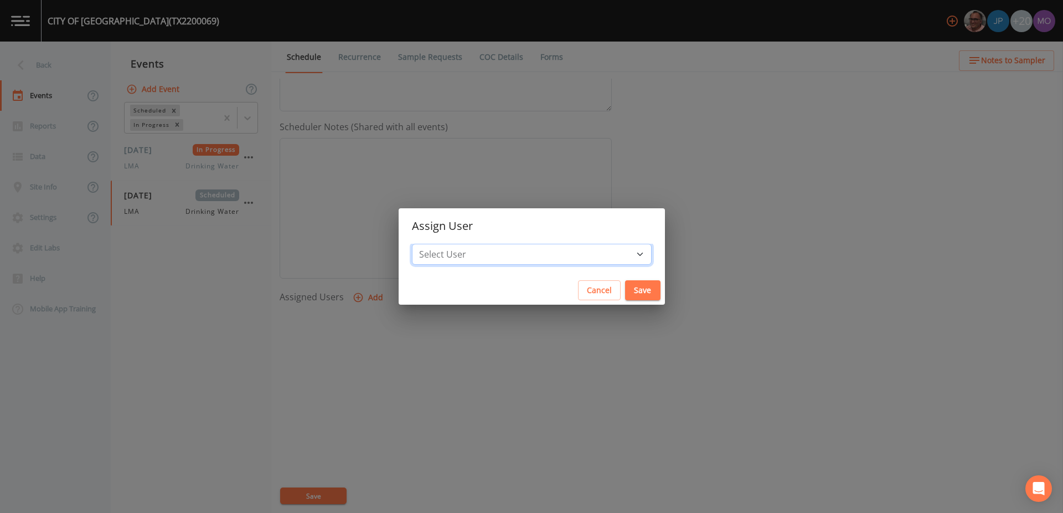
click at [472, 254] on select "Select User [PERSON_NAME] [PERSON_NAME] [PERSON_NAME] [PERSON_NAME] [PERSON_NAM…" at bounding box center [532, 254] width 240 height 21
select select "929757a4-3a67-412e-8a17-ec670da8541b"
drag, startPoint x: 603, startPoint y: 296, endPoint x: 518, endPoint y: 466, distance: 190.4
click at [625, 296] on button "Save" at bounding box center [642, 290] width 35 height 20
select select
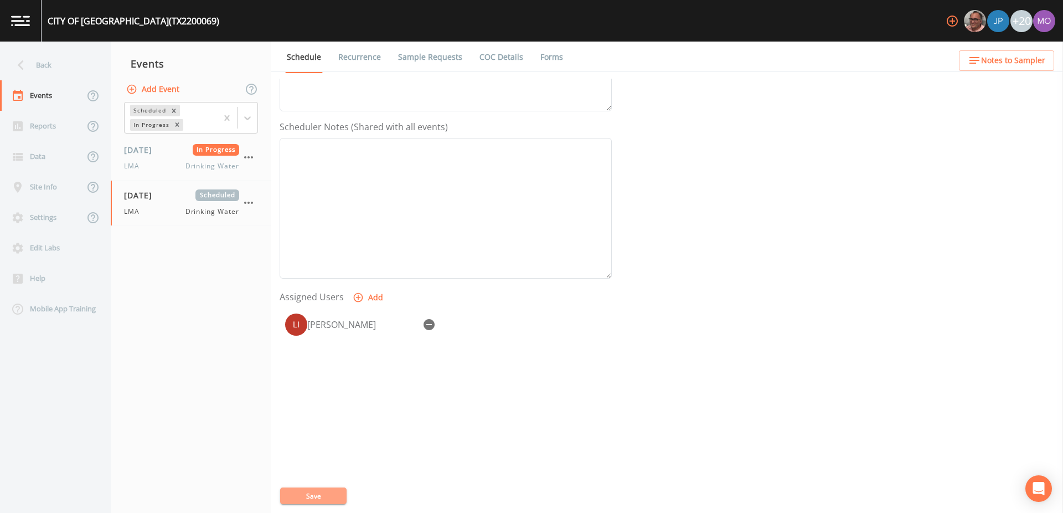
click at [333, 492] on button "Save" at bounding box center [313, 495] width 66 height 17
